Goal: Find specific page/section: Find specific page/section

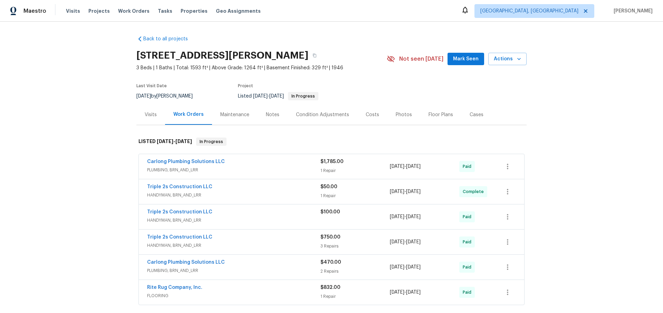
click at [256, 162] on div "Carlong Plumbing Solutions LLC" at bounding box center [233, 162] width 173 height 8
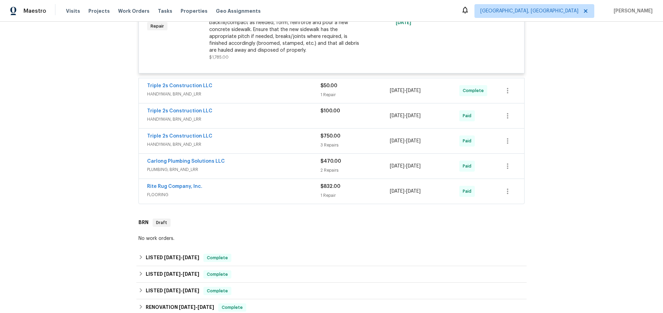
scroll to position [197, 0]
click at [249, 93] on span "HANDYMAN, BRN_AND_LRR" at bounding box center [233, 93] width 173 height 7
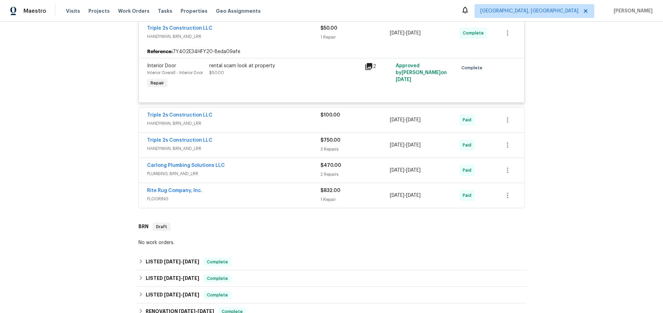
scroll to position [254, 0]
click at [225, 123] on span "HANDYMAN, BRN_AND_LRR" at bounding box center [233, 123] width 173 height 7
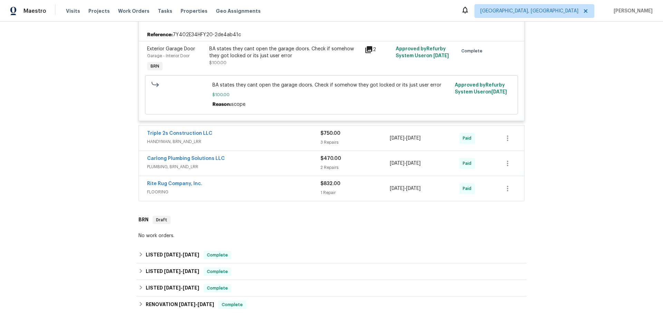
scroll to position [358, 0]
click at [242, 137] on div "Triple 2s Construction LLC" at bounding box center [233, 134] width 173 height 8
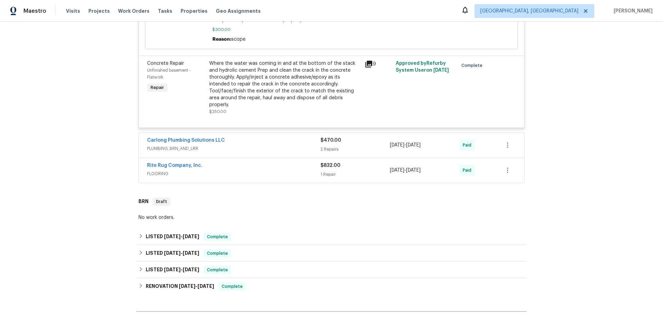
scroll to position [639, 0]
click at [253, 145] on span "PLUMBING, BRN_AND_LRR" at bounding box center [233, 148] width 173 height 7
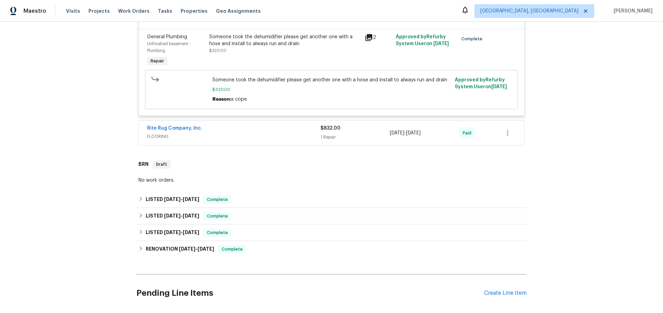
scroll to position [874, 0]
click at [255, 132] on span "FLOORING" at bounding box center [233, 135] width 173 height 7
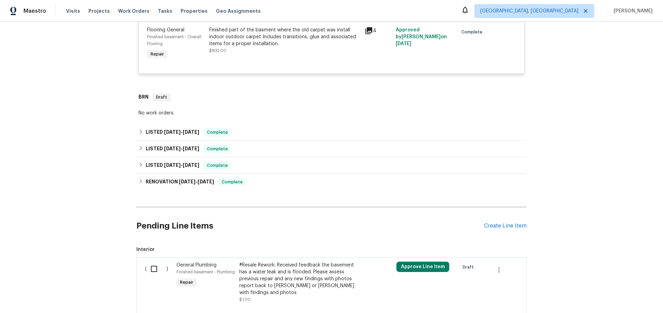
scroll to position [1046, 0]
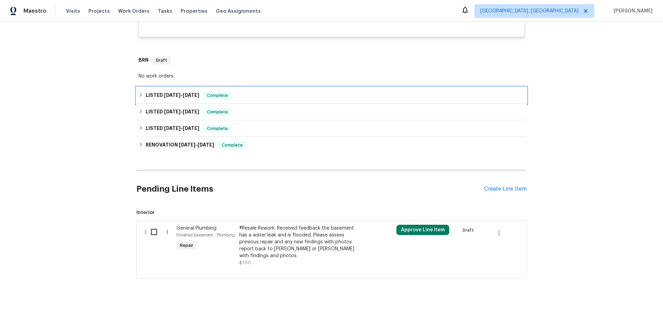
click at [251, 91] on div "LISTED [DATE] - [DATE] Complete" at bounding box center [331, 95] width 386 height 8
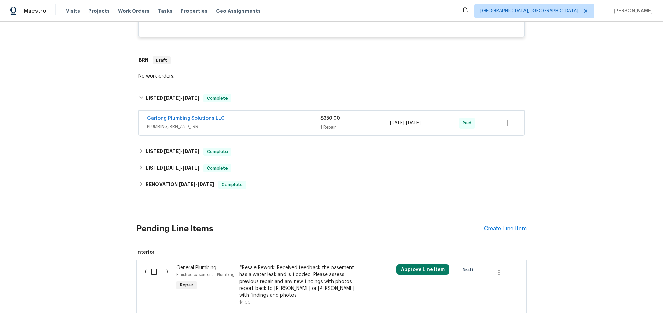
click at [269, 123] on span "PLUMBING, BRN_AND_LRR" at bounding box center [233, 126] width 173 height 7
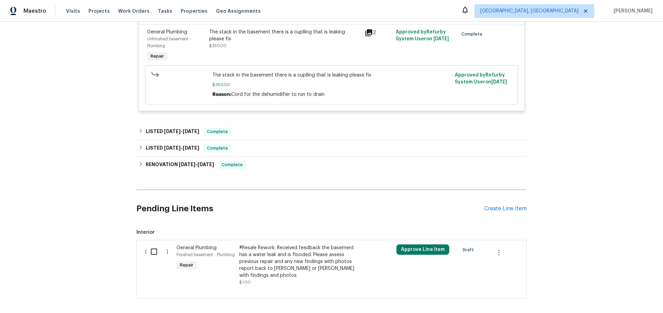
scroll to position [1178, 0]
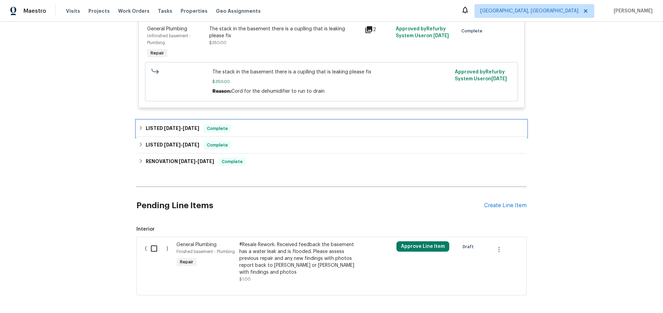
click at [249, 125] on div "LISTED [DATE] - [DATE] Complete" at bounding box center [331, 129] width 386 height 8
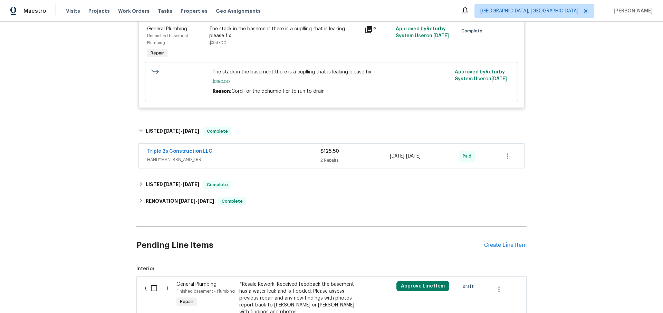
click at [233, 156] on span "HANDYMAN, BRN_AND_LRR" at bounding box center [233, 159] width 173 height 7
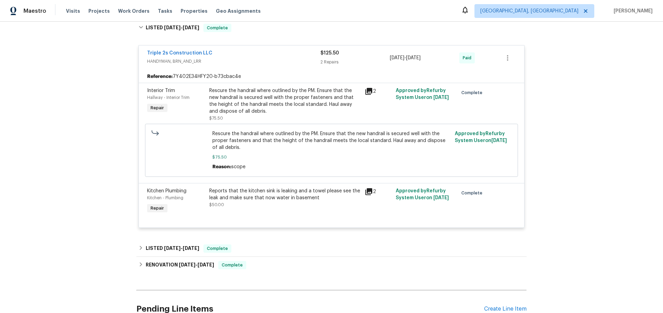
scroll to position [1403, 0]
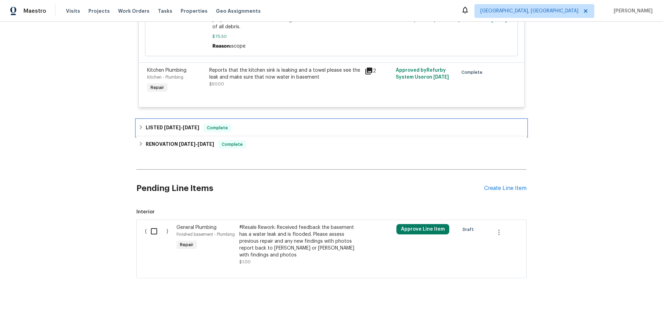
click at [276, 124] on div "LISTED [DATE] - [DATE] Complete" at bounding box center [331, 128] width 386 height 8
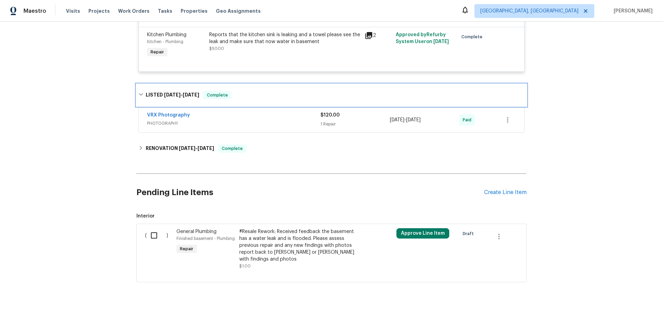
scroll to position [1442, 0]
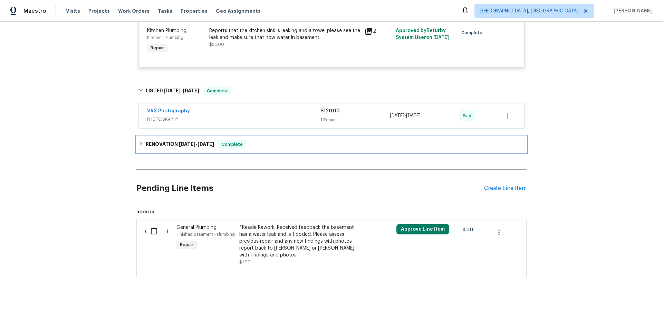
click at [277, 144] on div "RENOVATION [DATE] - [DATE] Complete" at bounding box center [331, 144] width 390 height 17
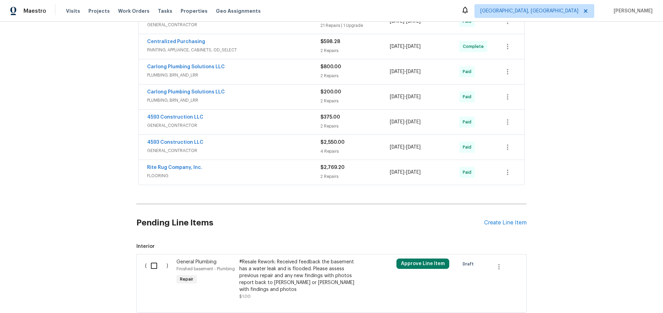
scroll to position [1622, 0]
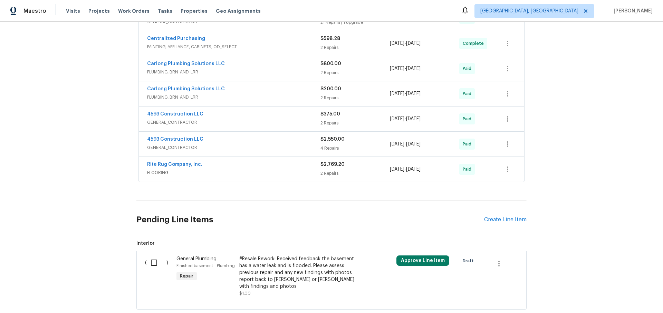
click at [251, 144] on span "GENERAL_CONTRACTOR" at bounding box center [233, 147] width 173 height 7
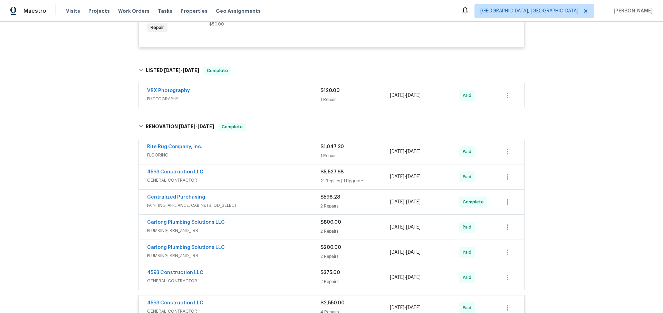
scroll to position [1471, 0]
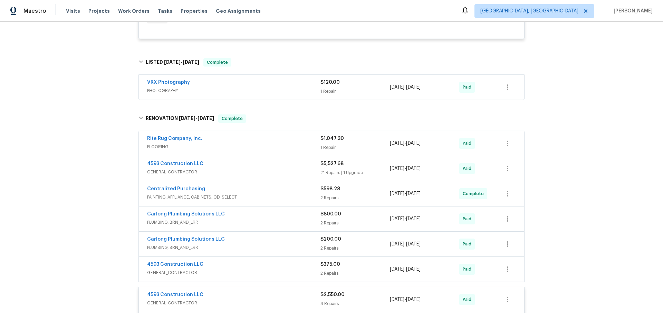
click at [220, 169] on span "GENERAL_CONTRACTOR" at bounding box center [233, 172] width 173 height 7
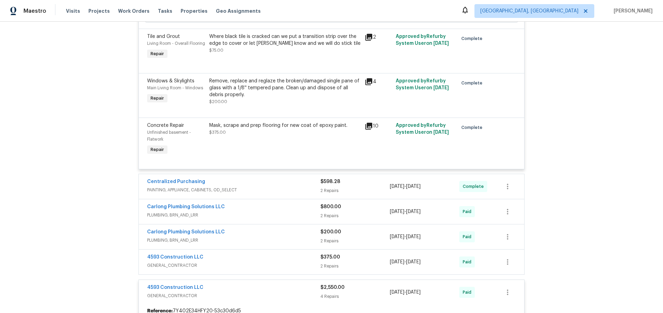
scroll to position [2925, 0]
click at [285, 178] on div "Centralized Purchasing" at bounding box center [233, 182] width 173 height 8
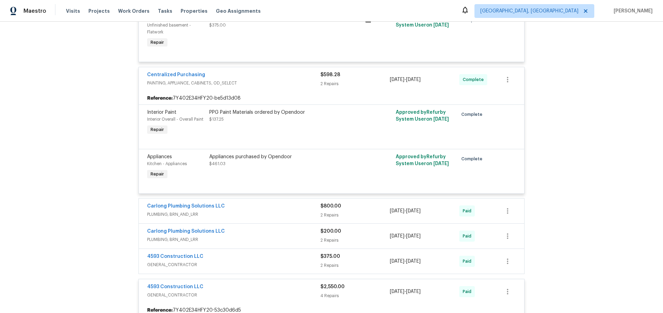
scroll to position [3032, 0]
click at [245, 203] on div "Carlong Plumbing Solutions LLC" at bounding box center [233, 207] width 173 height 8
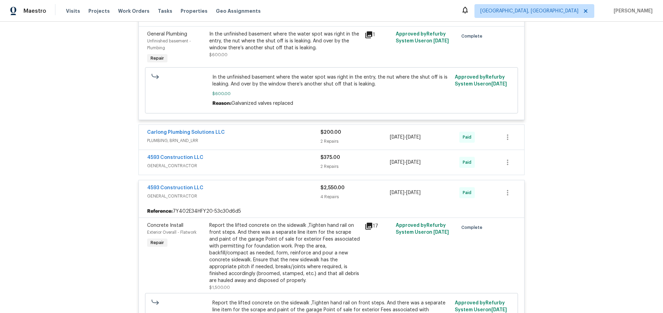
scroll to position [3325, 0]
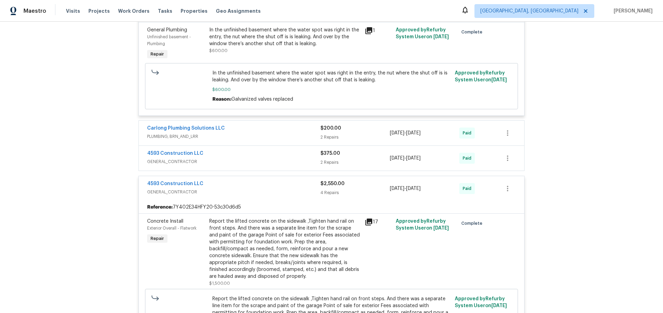
click at [250, 133] on span "PLUMBING, BRN_AND_LRR" at bounding box center [233, 136] width 173 height 7
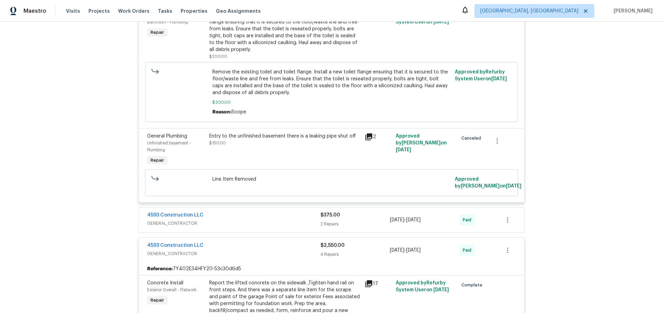
scroll to position [3478, 0]
click at [264, 211] on div "4593 Construction LLC" at bounding box center [233, 215] width 173 height 8
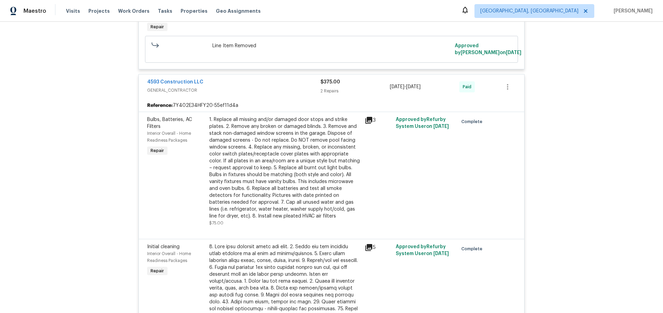
scroll to position [3610, 0]
